Goal: Task Accomplishment & Management: Use online tool/utility

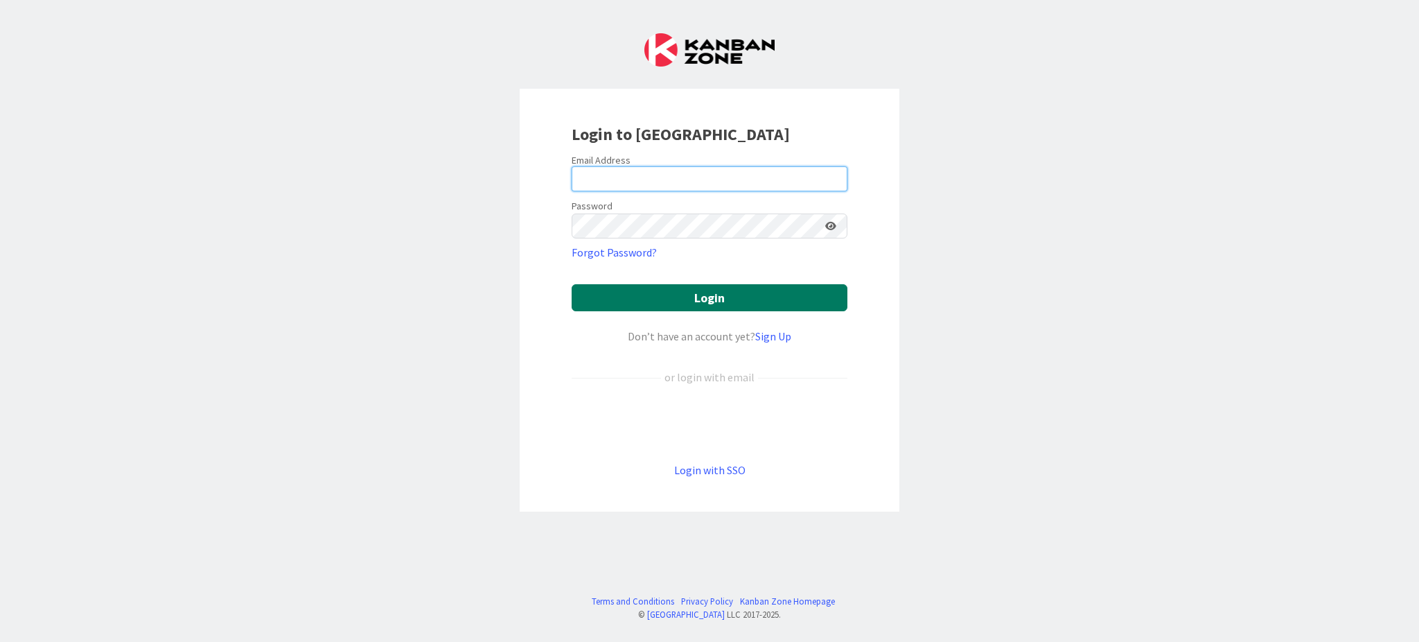
type input "[EMAIL_ADDRESS][DOMAIN_NAME]"
click at [673, 297] on button "Login" at bounding box center [710, 297] width 276 height 27
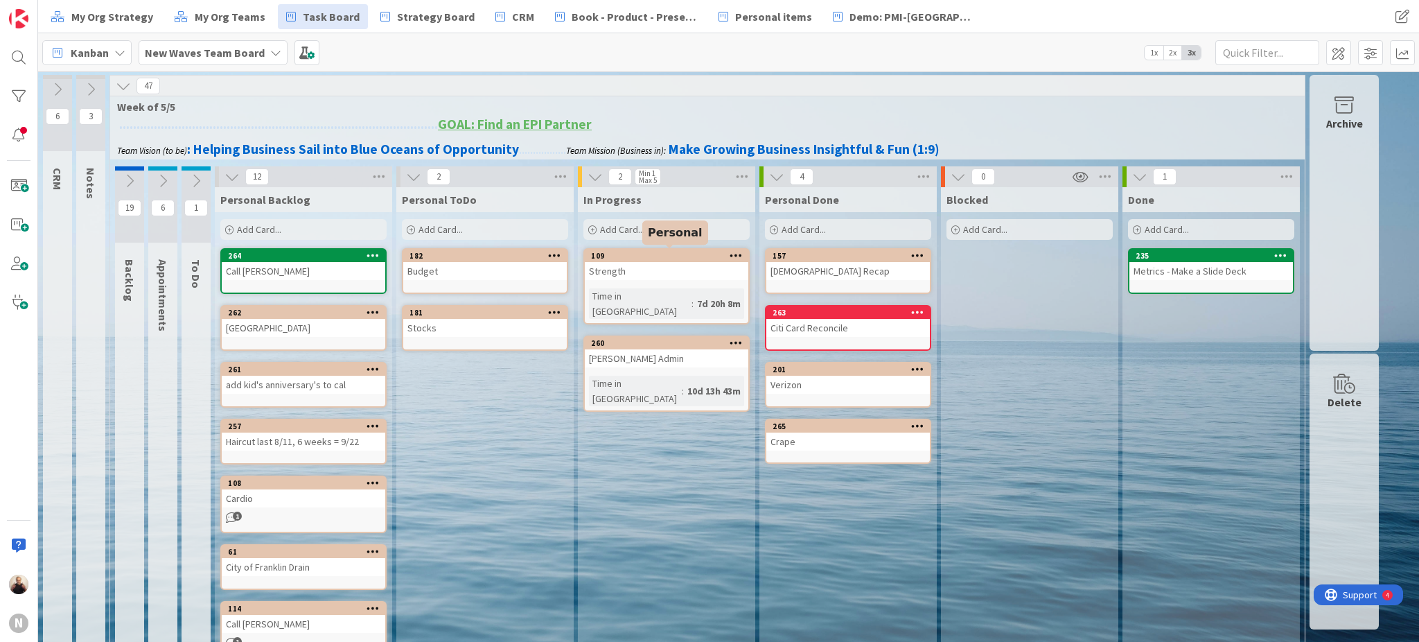
drag, startPoint x: 851, startPoint y: 249, endPoint x: 658, endPoint y: 252, distance: 192.7
click at [658, 252] on div "19 Backlog 6 Appointments 1 To Do 12 Personal Backlog Add Card... 264 Call [PER…" at bounding box center [707, 529] width 1189 height 726
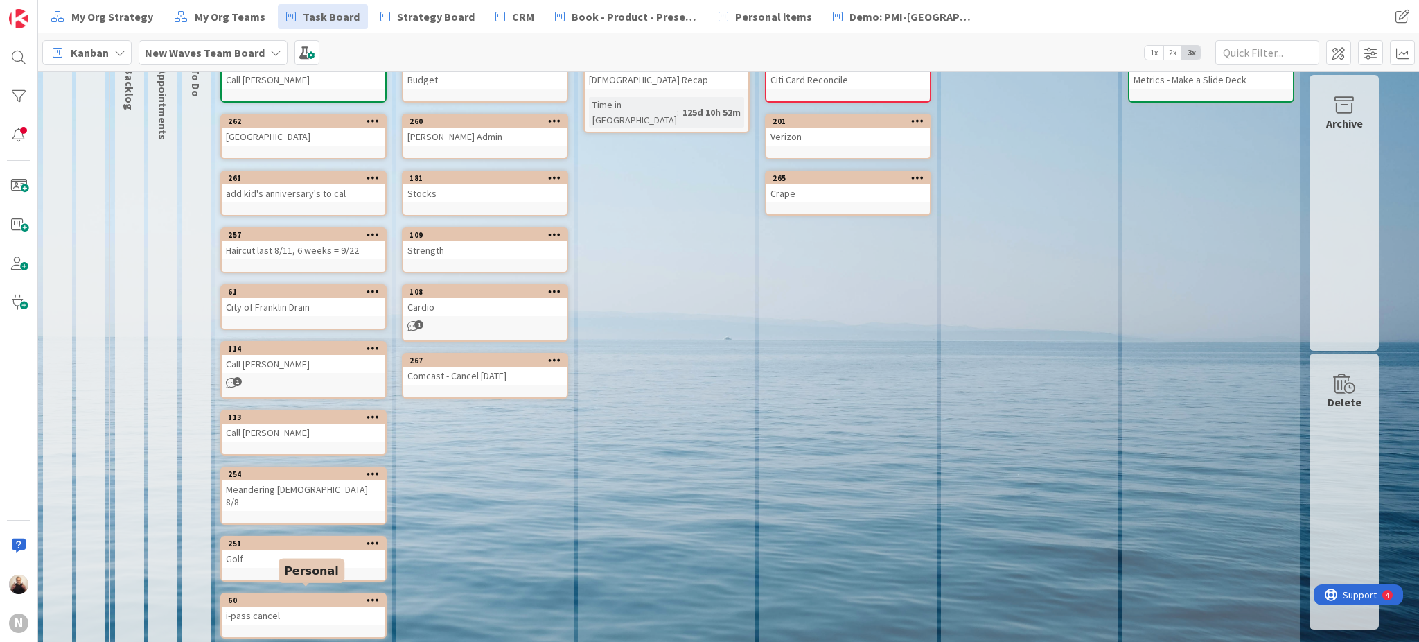
scroll to position [98, 0]
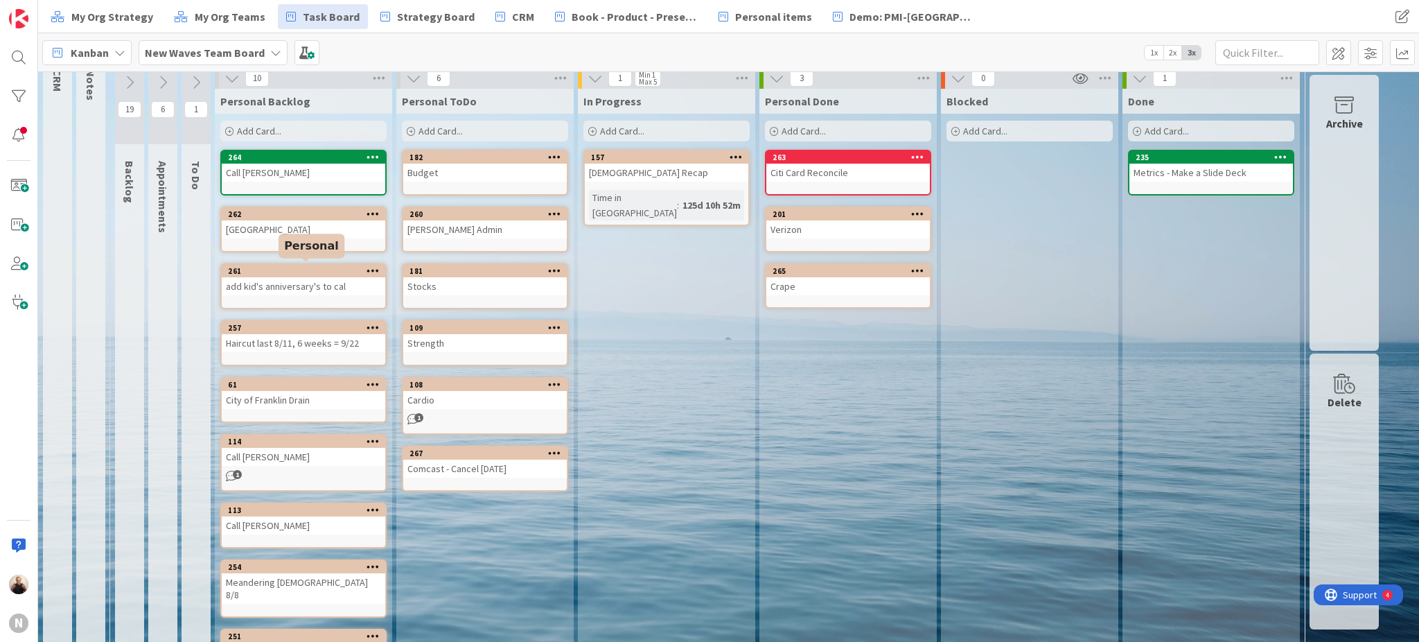
click at [315, 266] on div "261" at bounding box center [306, 271] width 157 height 10
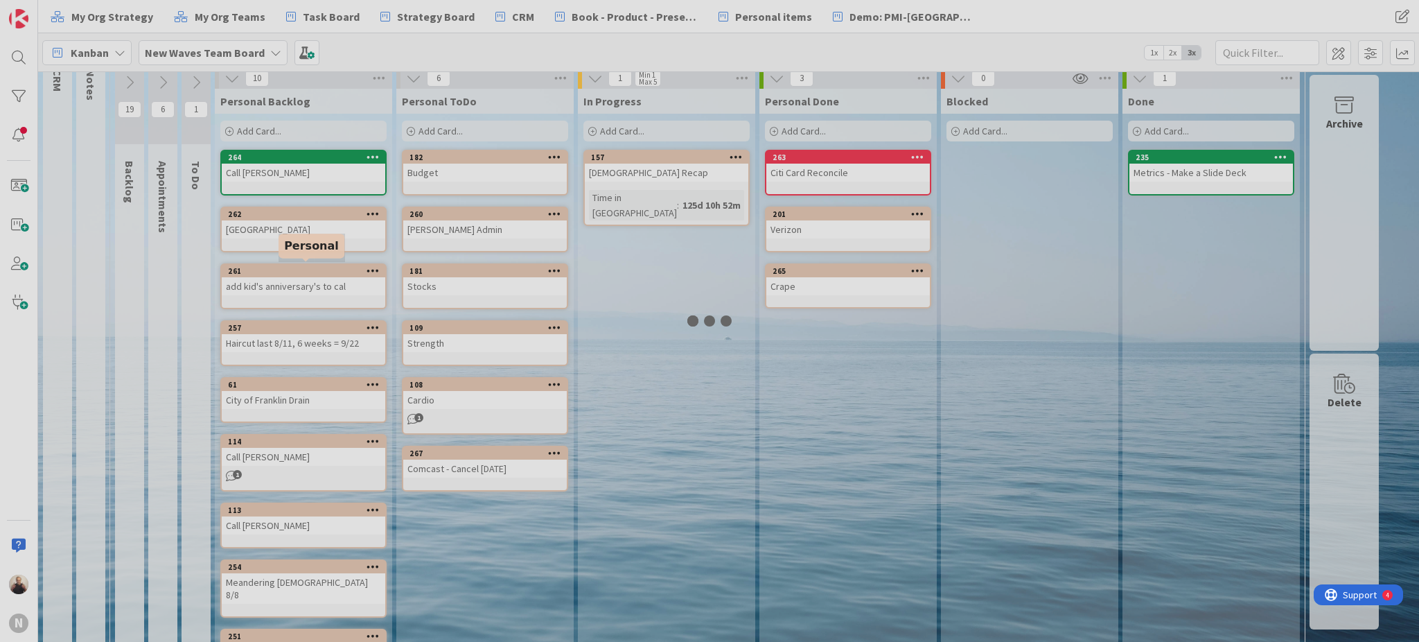
click at [315, 264] on div at bounding box center [709, 321] width 1419 height 642
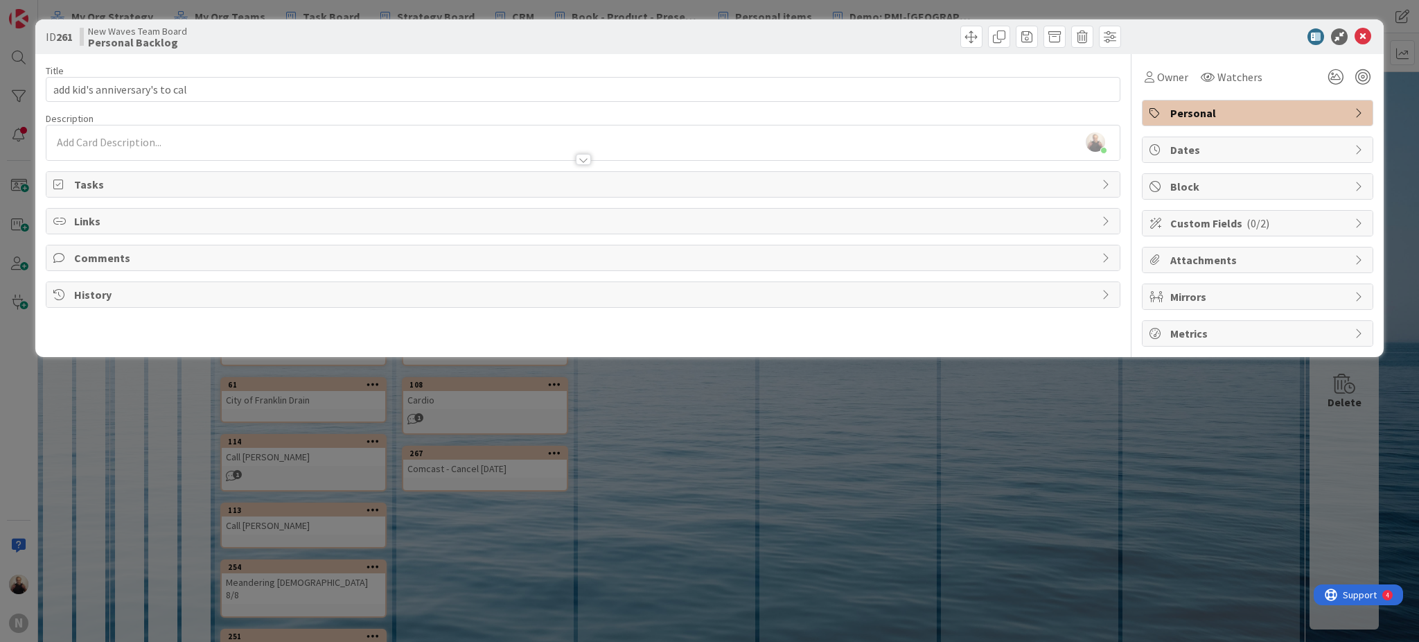
click at [214, 130] on div "[PERSON_NAME] just joined" at bounding box center [582, 142] width 1073 height 35
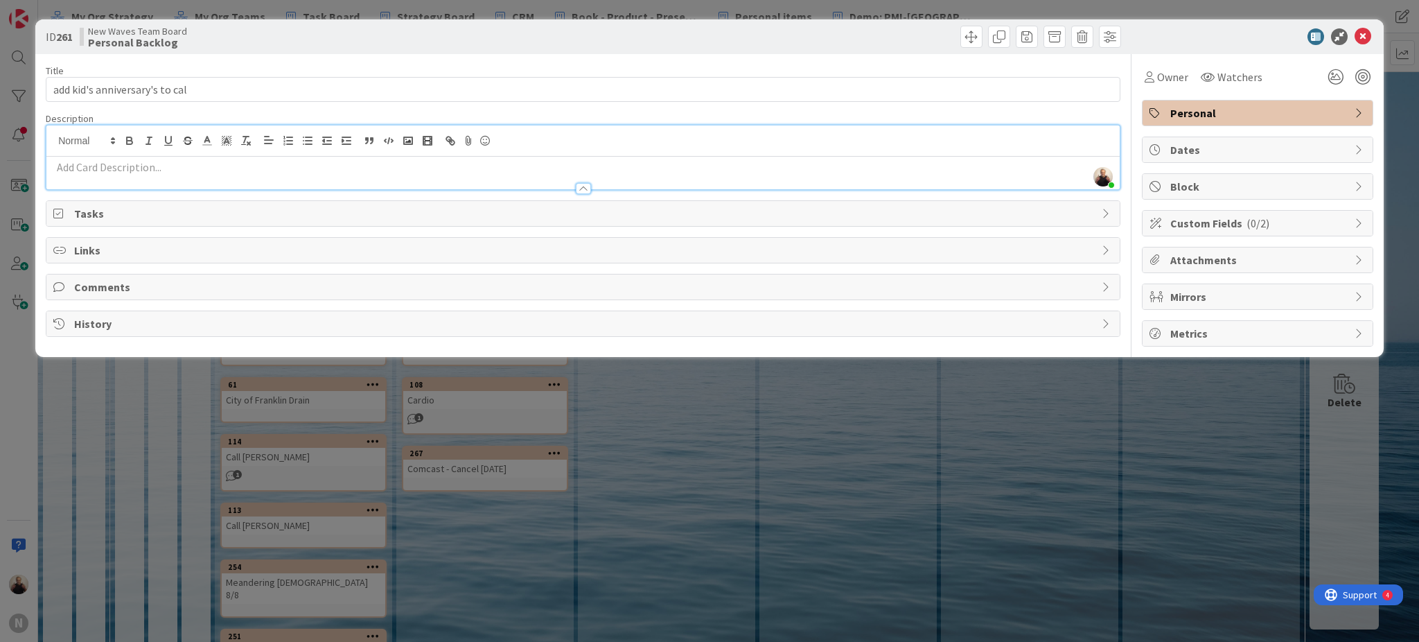
click at [227, 167] on p at bounding box center [582, 167] width 1059 height 16
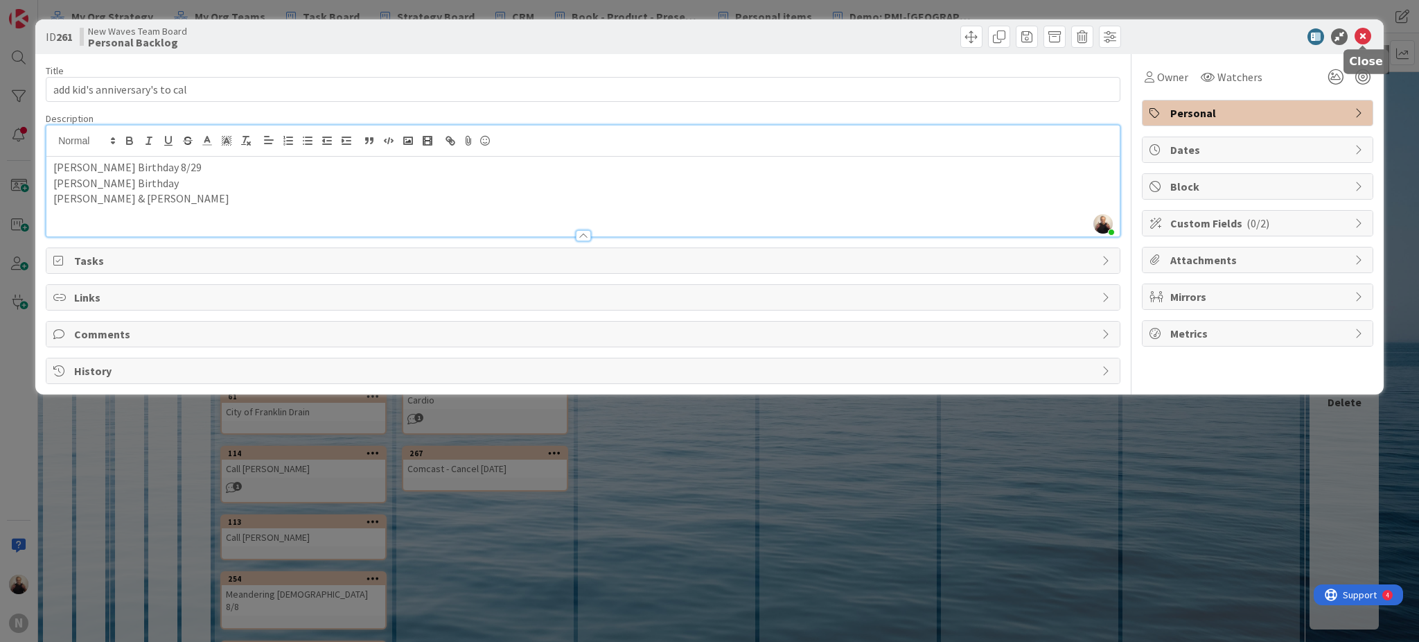
click at [1362, 39] on icon at bounding box center [1363, 36] width 17 height 17
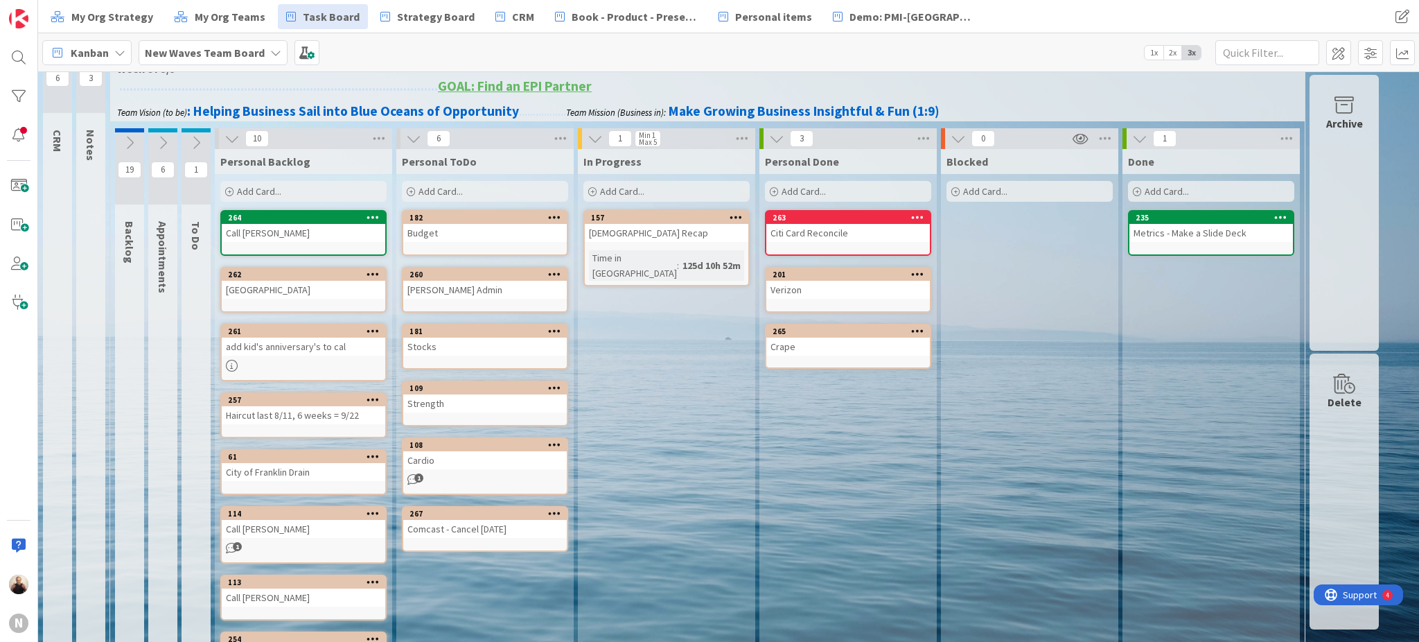
scroll to position [6, 0]
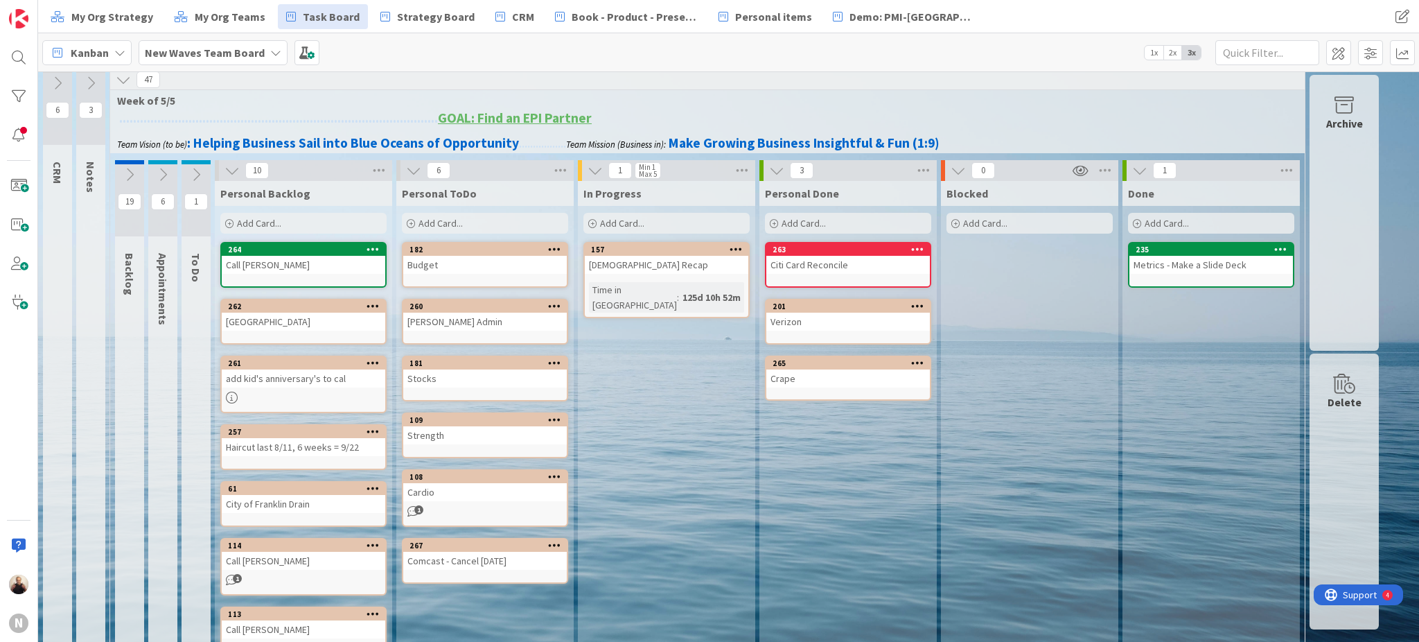
click at [841, 373] on div "Crape" at bounding box center [848, 378] width 164 height 18
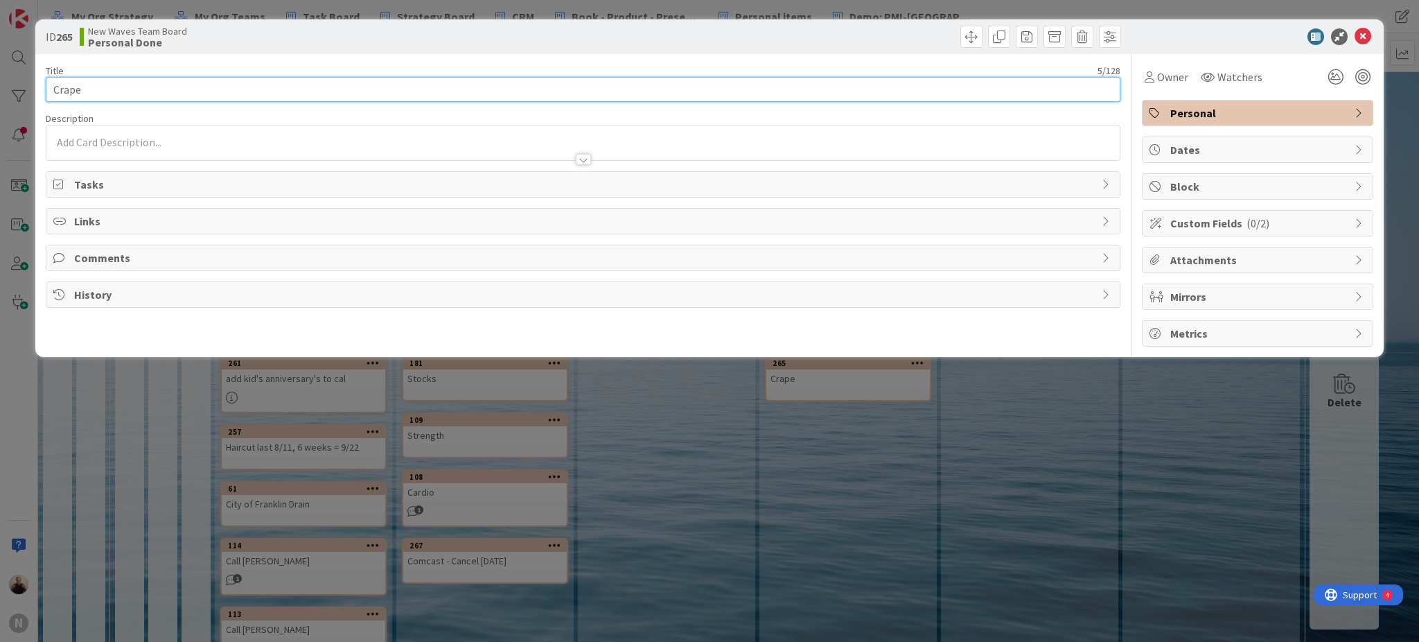
click at [184, 85] on input "Crape" at bounding box center [583, 89] width 1075 height 25
type input "Crape - Install date?"
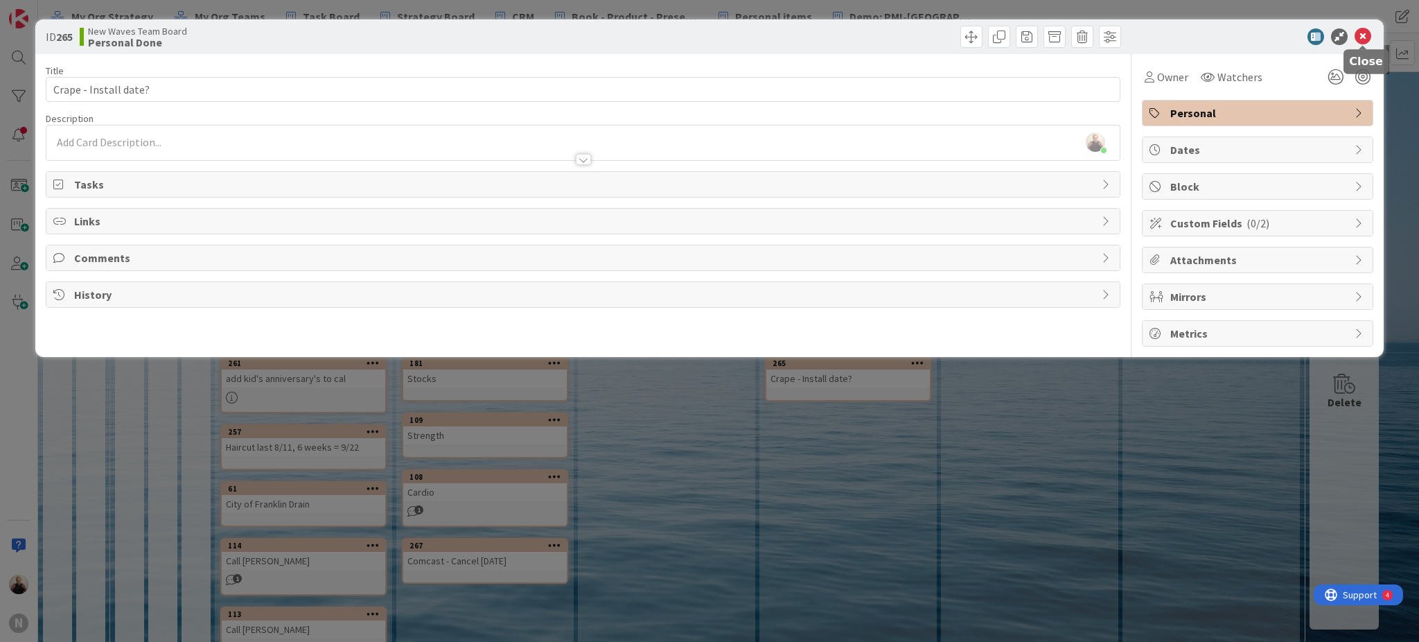
click at [1362, 30] on icon at bounding box center [1363, 36] width 17 height 17
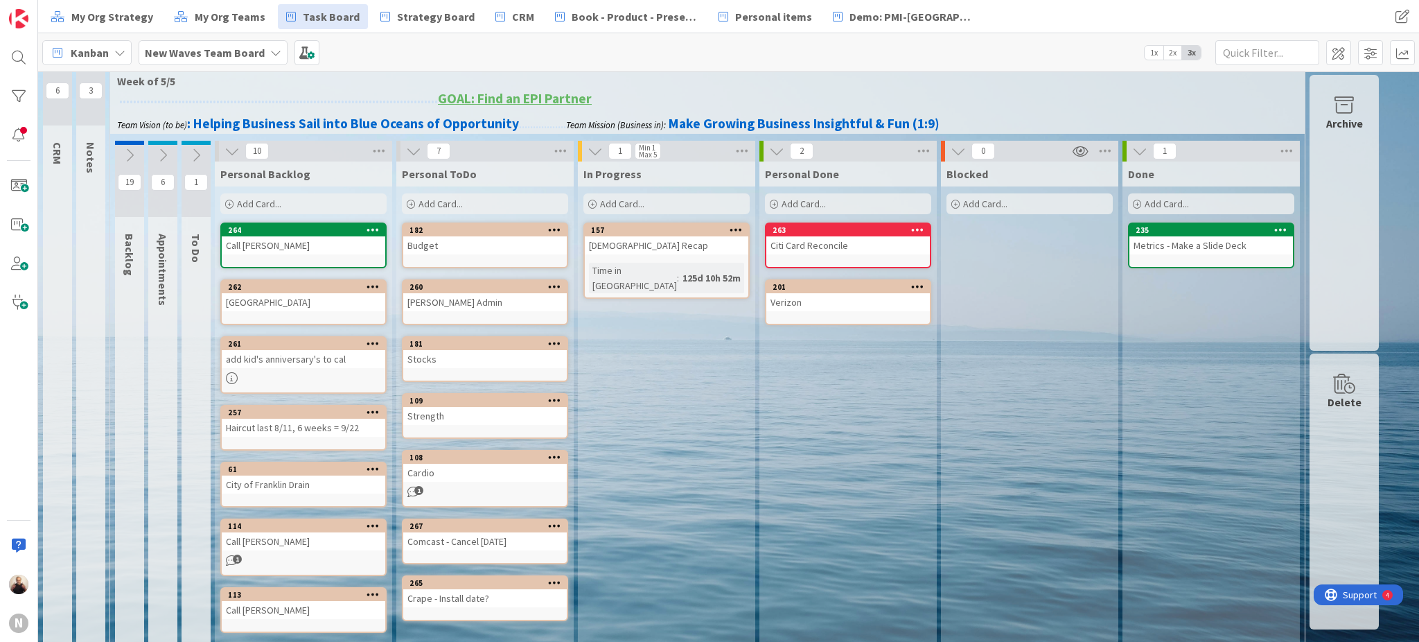
scroll to position [17, 0]
